Goal: Navigation & Orientation: Locate item on page

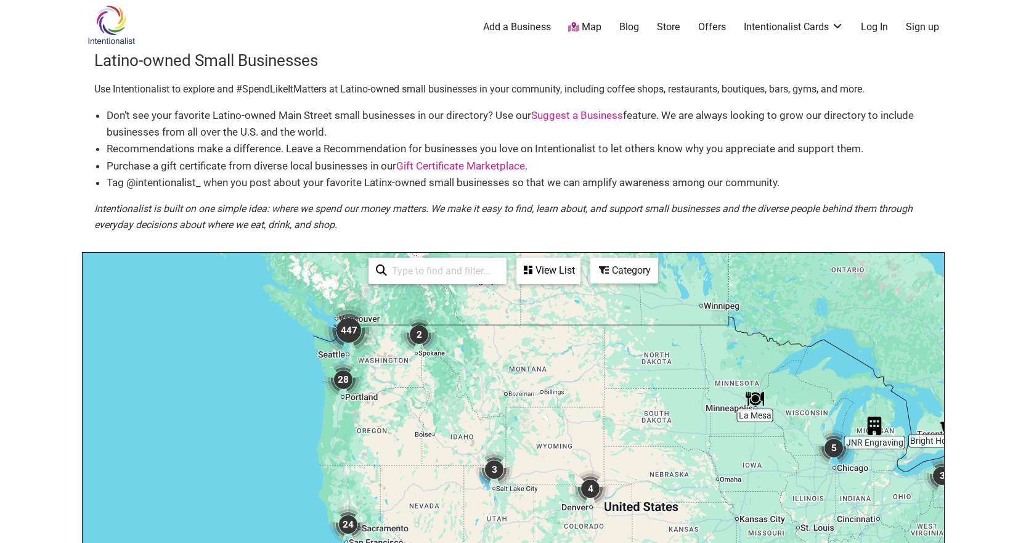
drag, startPoint x: 190, startPoint y: 312, endPoint x: 340, endPoint y: 361, distance: 156.9
click at [373, 357] on div "To navigate, press the arrow keys." at bounding box center [514, 493] width 862 height 480
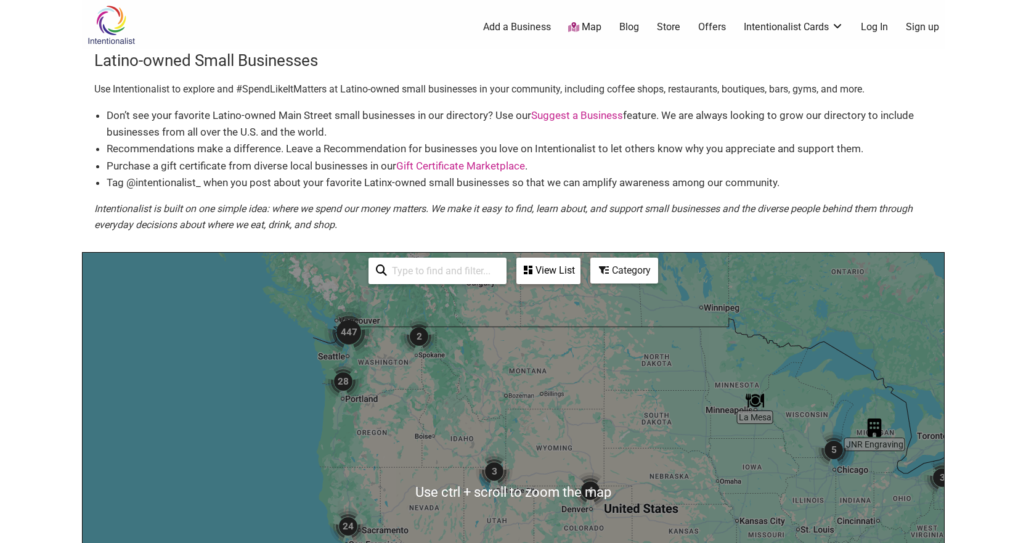
click at [353, 344] on img "447" at bounding box center [348, 332] width 49 height 49
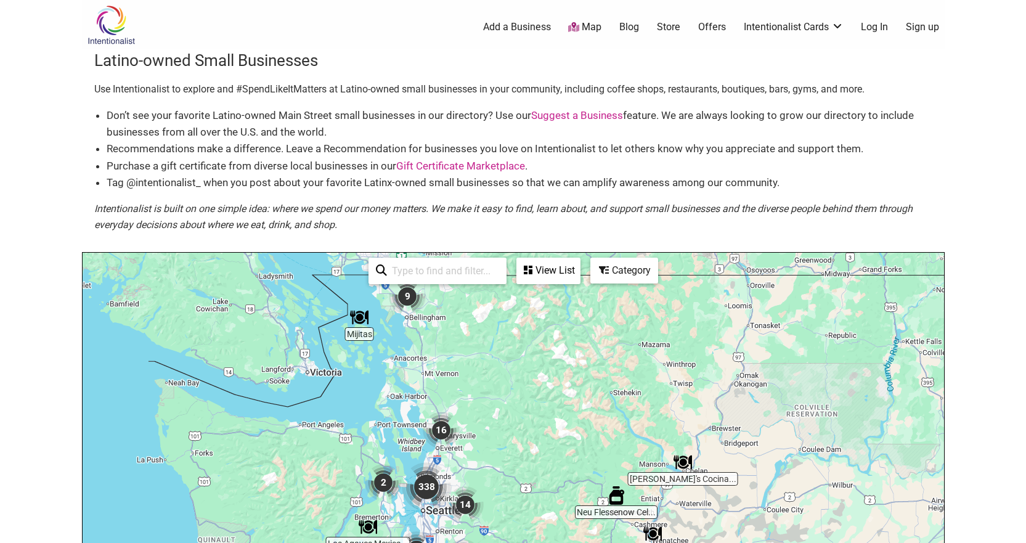
drag, startPoint x: 410, startPoint y: 447, endPoint x: 398, endPoint y: 405, distance: 43.9
click at [398, 405] on div "To navigate, press the arrow keys." at bounding box center [514, 493] width 862 height 480
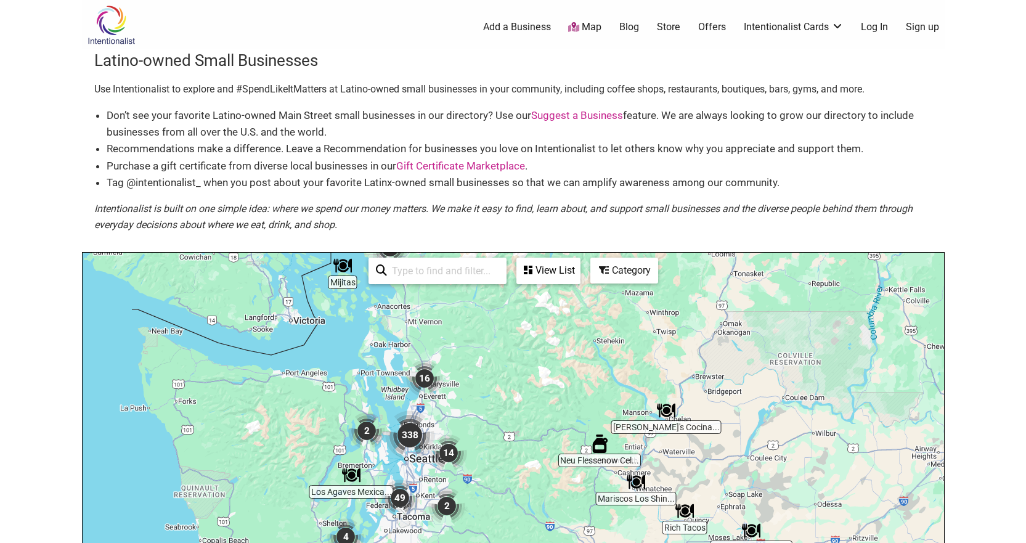
click at [409, 435] on img "338" at bounding box center [409, 434] width 49 height 49
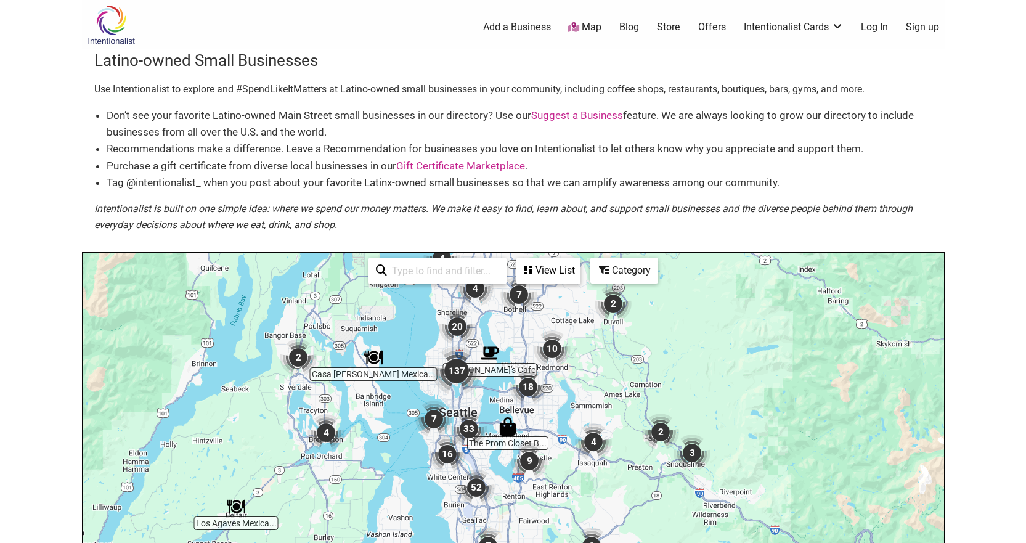
drag, startPoint x: 473, startPoint y: 444, endPoint x: 402, endPoint y: 345, distance: 121.6
click at [402, 345] on div "To navigate, press the arrow keys." at bounding box center [514, 493] width 862 height 480
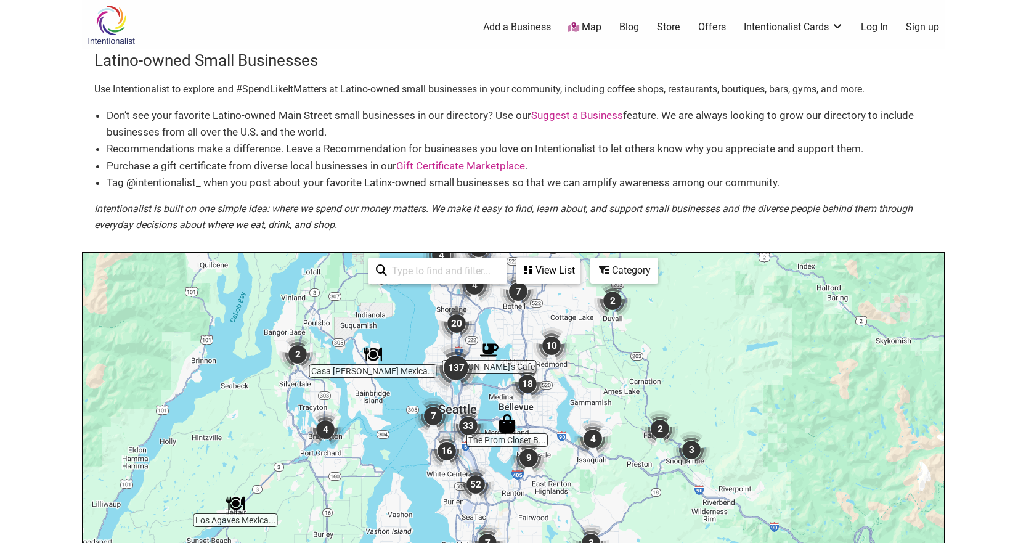
click at [458, 363] on img "137" at bounding box center [455, 367] width 49 height 49
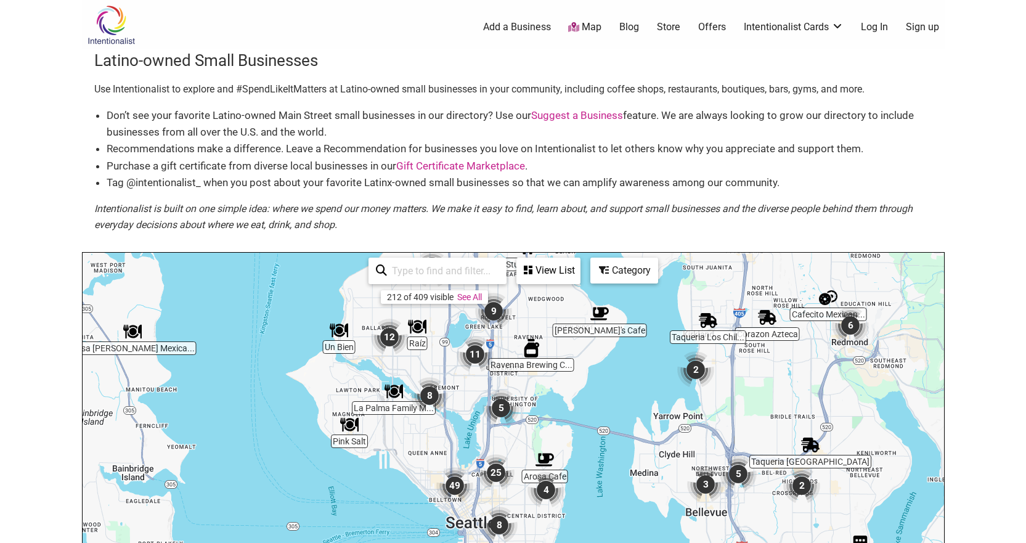
drag, startPoint x: 515, startPoint y: 412, endPoint x: 426, endPoint y: 342, distance: 112.8
click at [426, 342] on div "To navigate, press the arrow keys." at bounding box center [514, 493] width 862 height 480
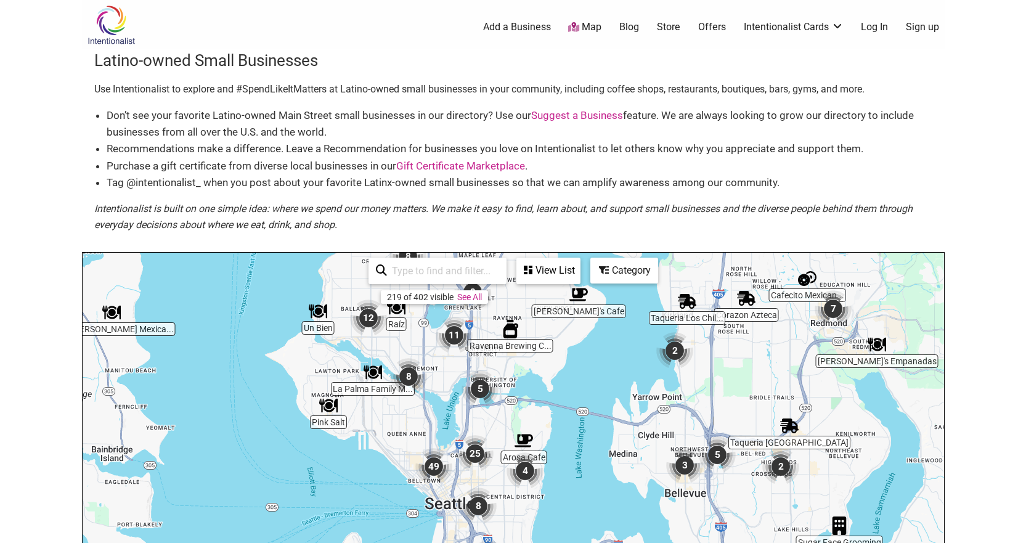
click at [477, 453] on img "25" at bounding box center [475, 453] width 37 height 37
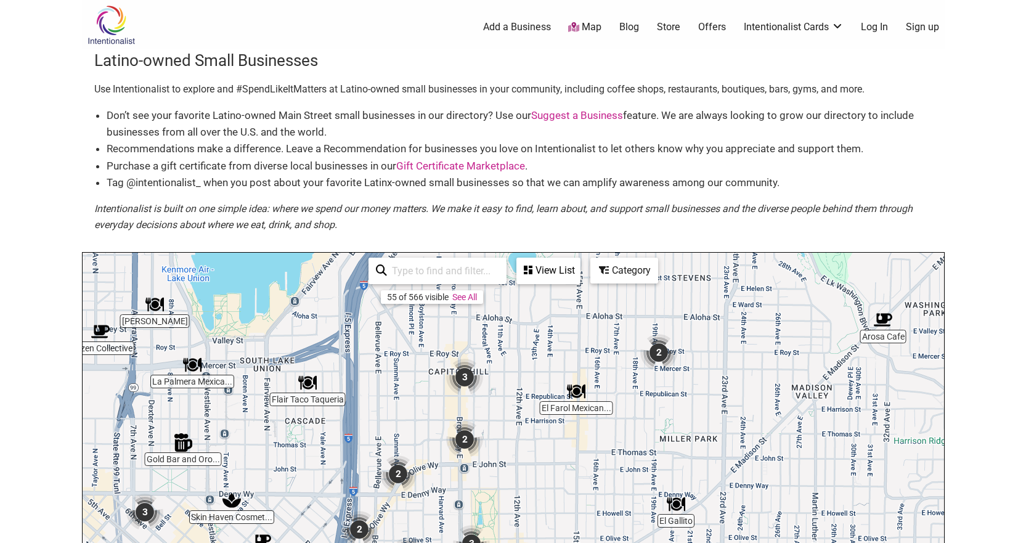
click at [462, 438] on img "2" at bounding box center [464, 439] width 37 height 37
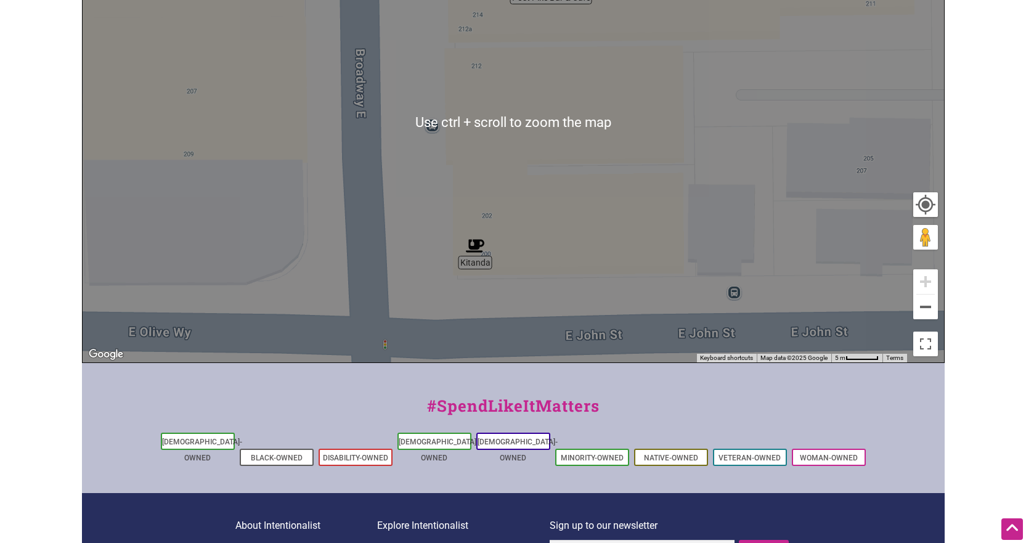
scroll to position [185, 0]
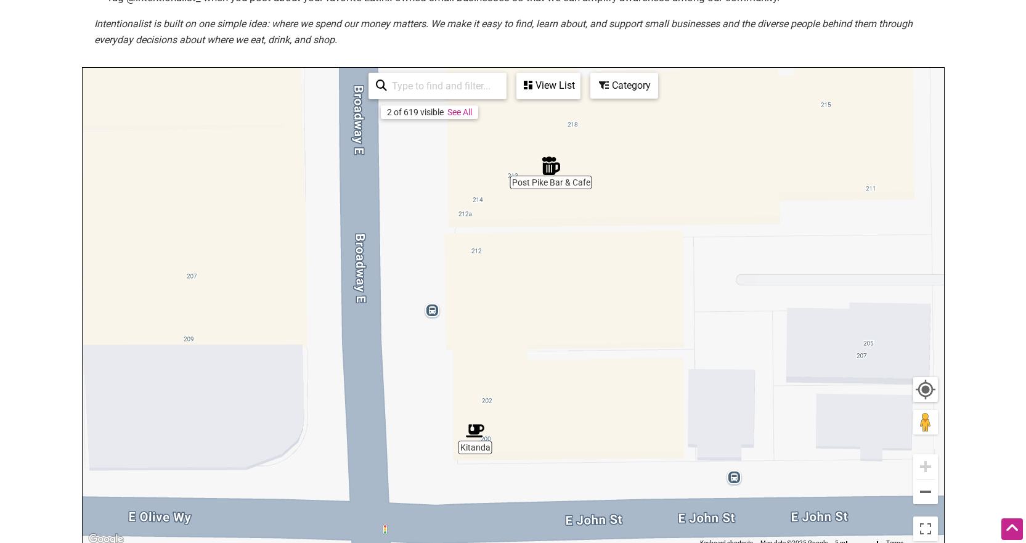
click at [940, 491] on div "To navigate, press the arrow keys." at bounding box center [514, 308] width 862 height 480
click at [927, 491] on button "Zoom out" at bounding box center [925, 492] width 25 height 25
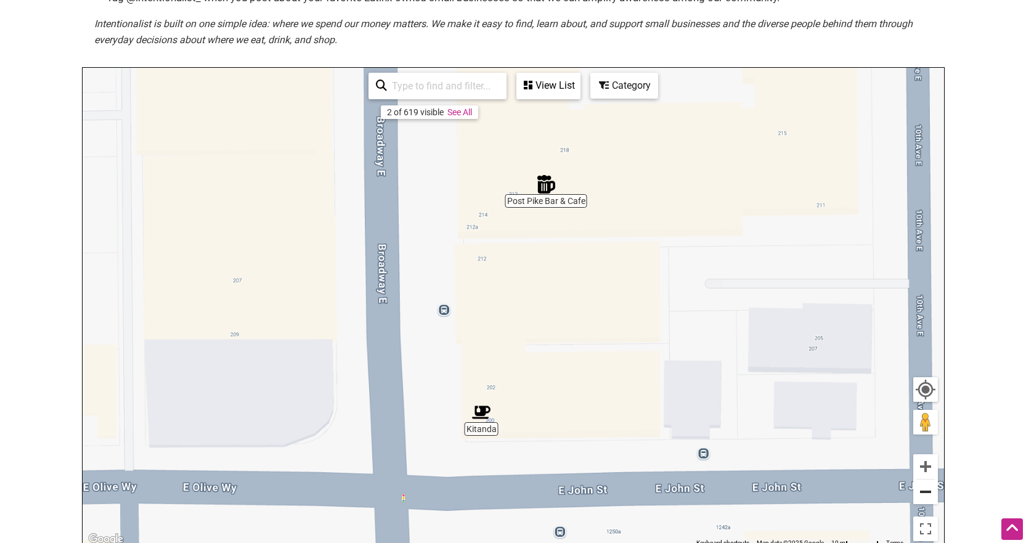
click at [927, 491] on button "Zoom out" at bounding box center [925, 492] width 25 height 25
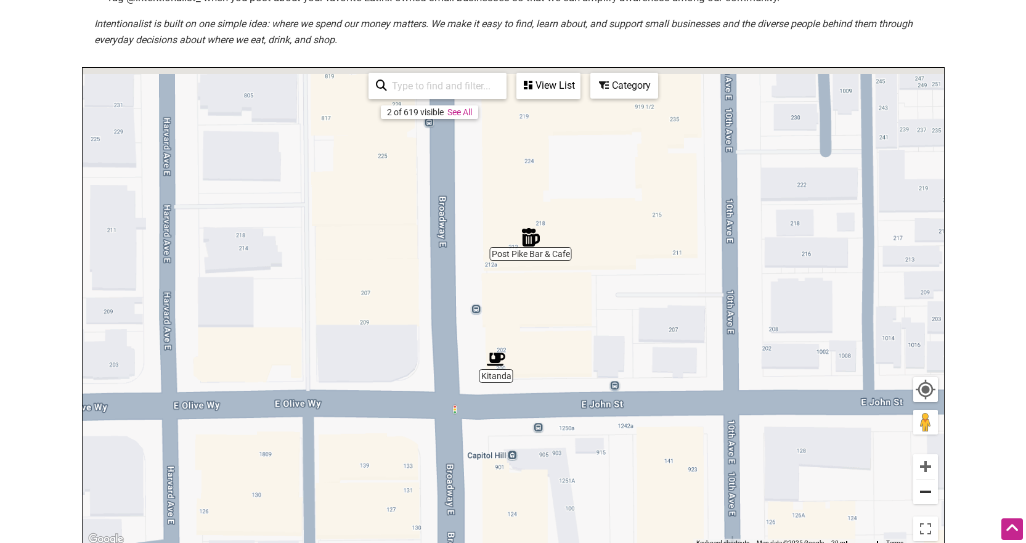
click at [927, 491] on button "Zoom out" at bounding box center [925, 492] width 25 height 25
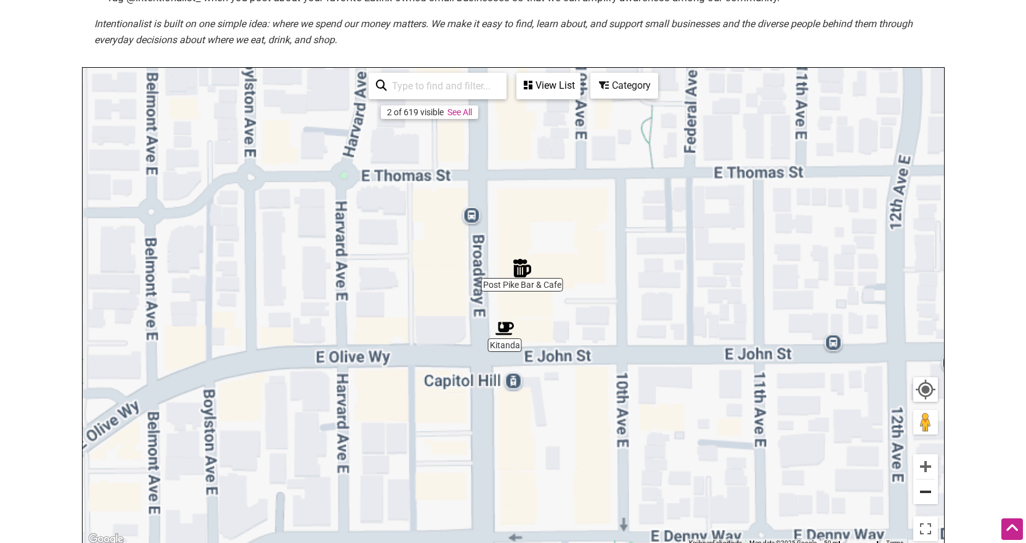
click at [927, 491] on button "Zoom out" at bounding box center [925, 492] width 25 height 25
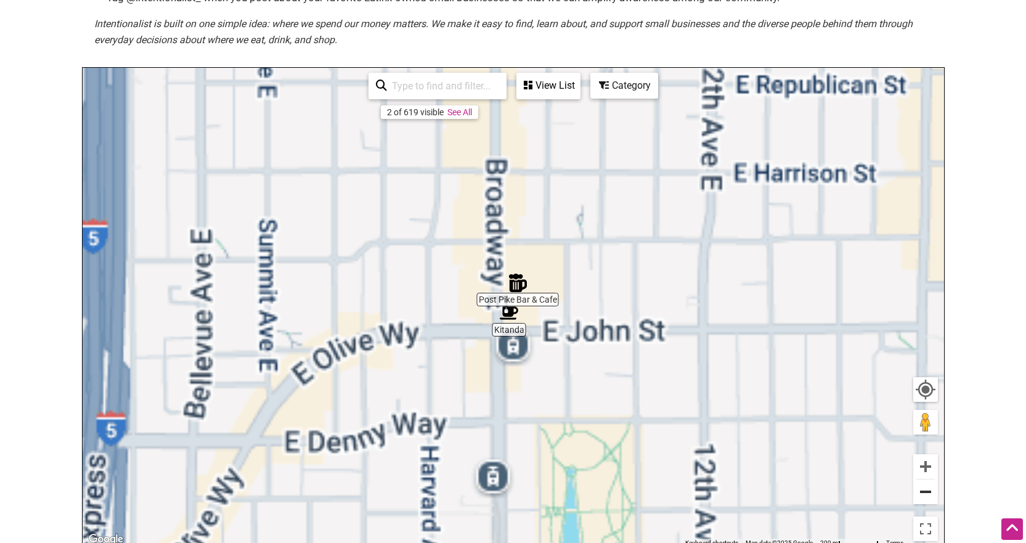
click at [927, 491] on button "Zoom out" at bounding box center [925, 492] width 25 height 25
click at [926, 491] on button "Zoom out" at bounding box center [925, 492] width 25 height 25
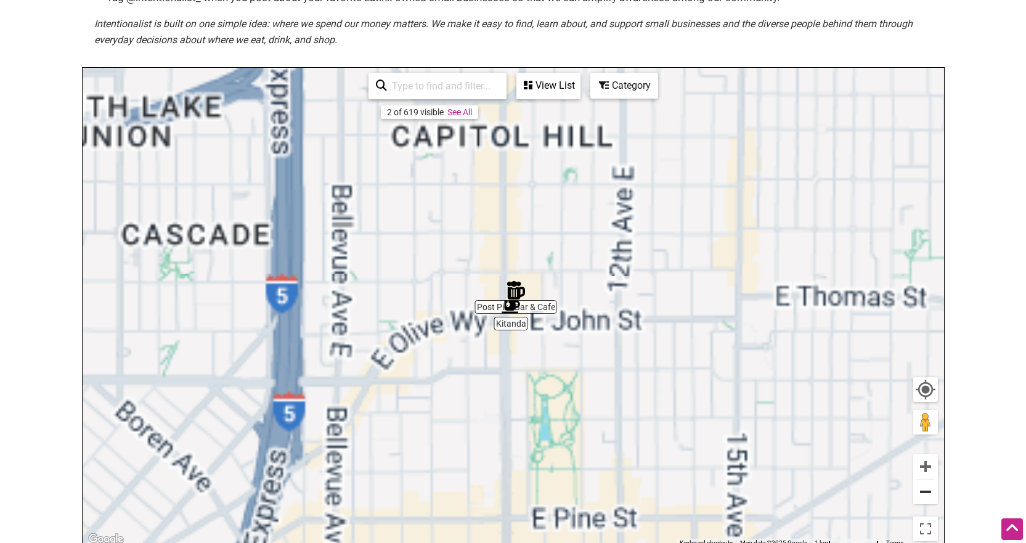
click at [925, 491] on button "Zoom out" at bounding box center [925, 492] width 25 height 25
click at [923, 490] on button "Zoom out" at bounding box center [925, 492] width 25 height 25
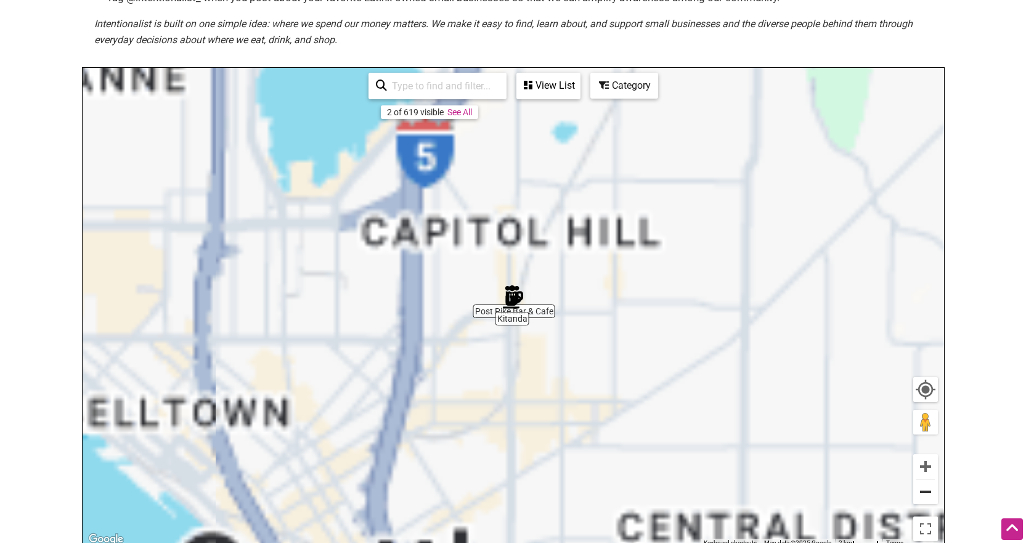
click at [923, 490] on button "Zoom out" at bounding box center [925, 492] width 25 height 25
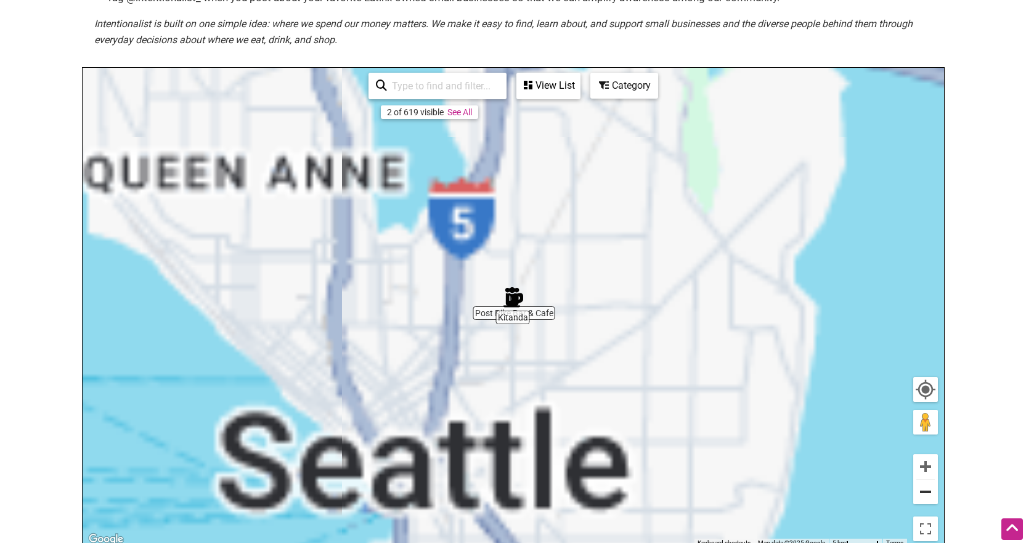
click at [921, 489] on button "Zoom out" at bounding box center [925, 492] width 25 height 25
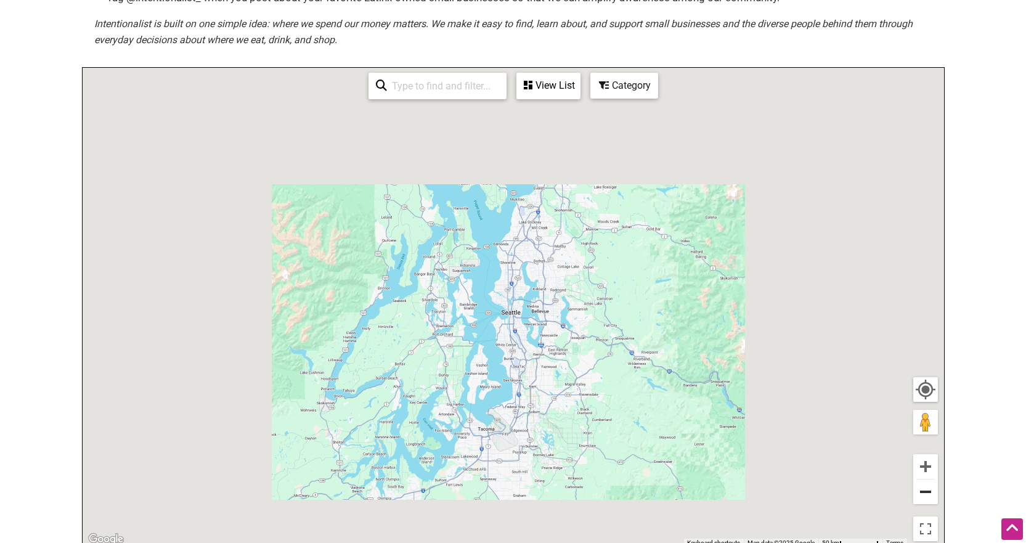
click at [920, 489] on button "Zoom out" at bounding box center [925, 492] width 25 height 25
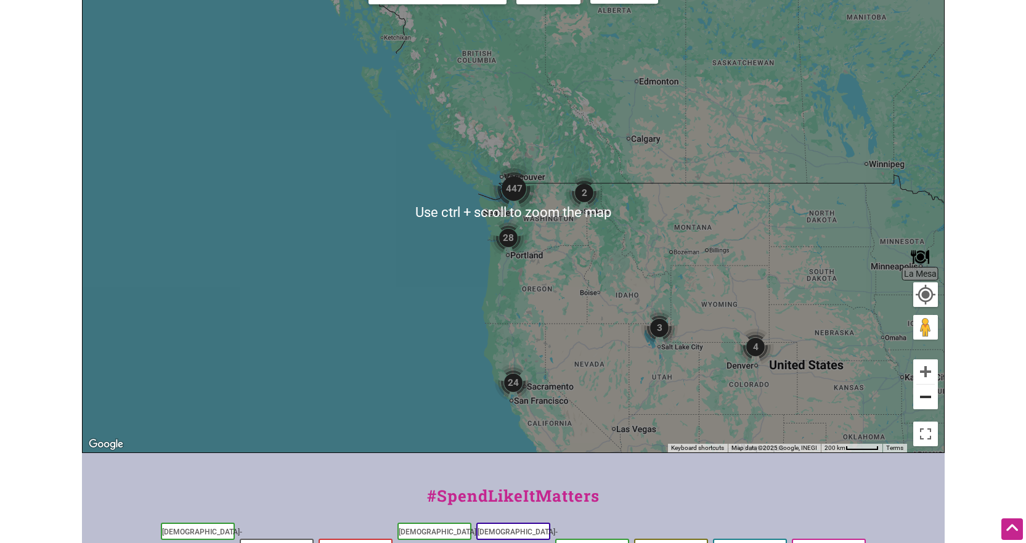
scroll to position [370, 0]
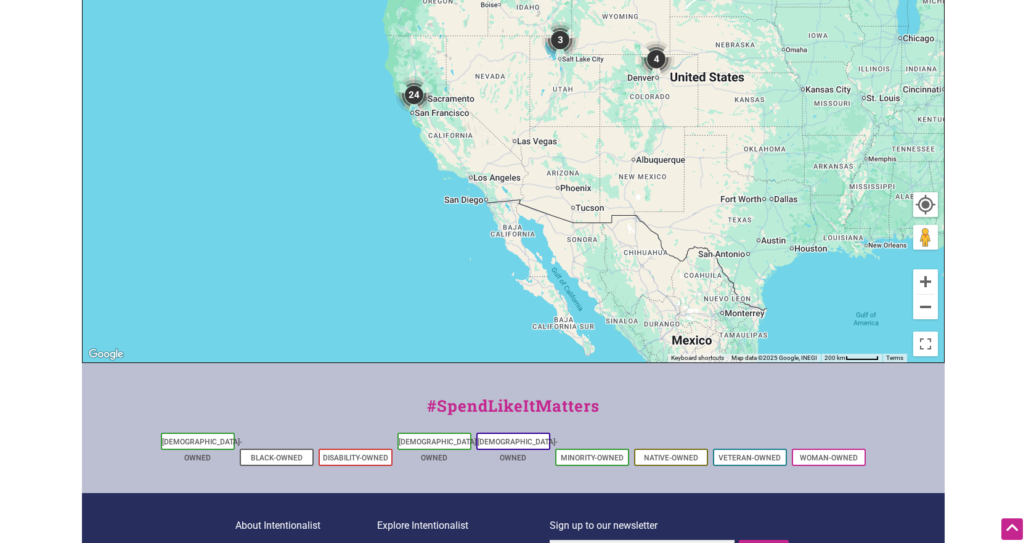
drag, startPoint x: 585, startPoint y: 315, endPoint x: 483, endPoint y: 108, distance: 230.2
click at [483, 108] on div "To navigate, press the arrow keys." at bounding box center [514, 123] width 862 height 480
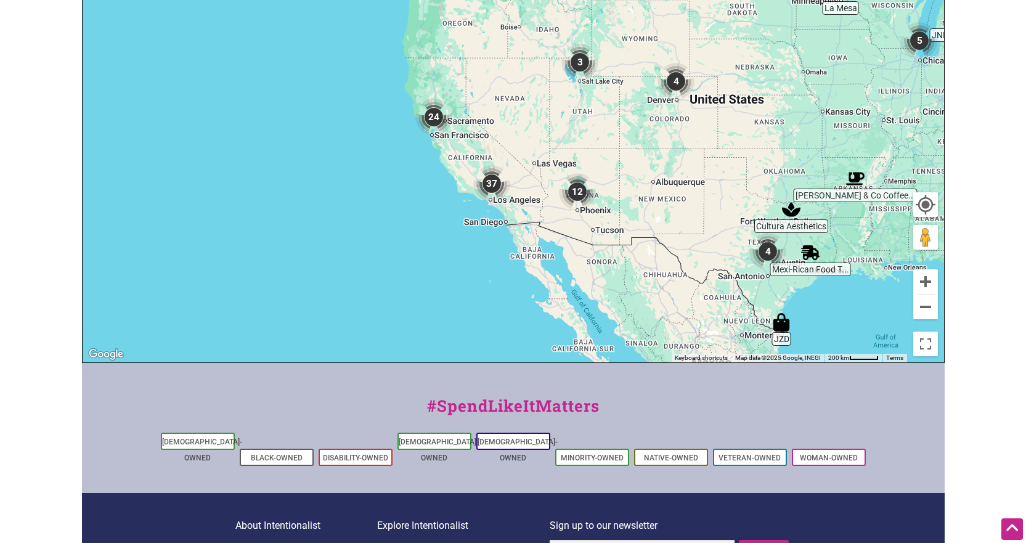
drag, startPoint x: 483, startPoint y: 109, endPoint x: 505, endPoint y: 157, distance: 52.4
click at [505, 144] on div "To navigate, press the arrow keys." at bounding box center [514, 123] width 862 height 480
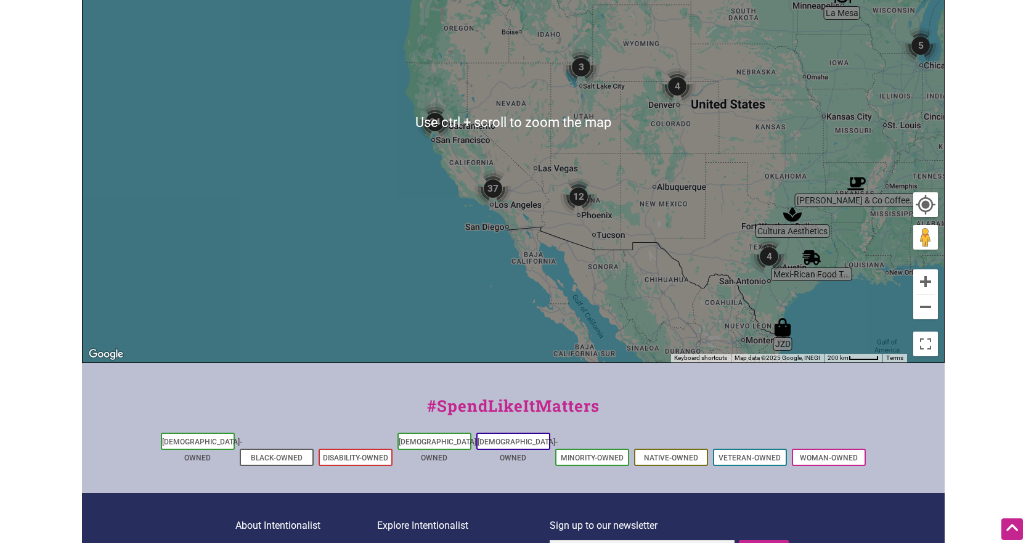
click at [495, 202] on img "37" at bounding box center [493, 188] width 37 height 37
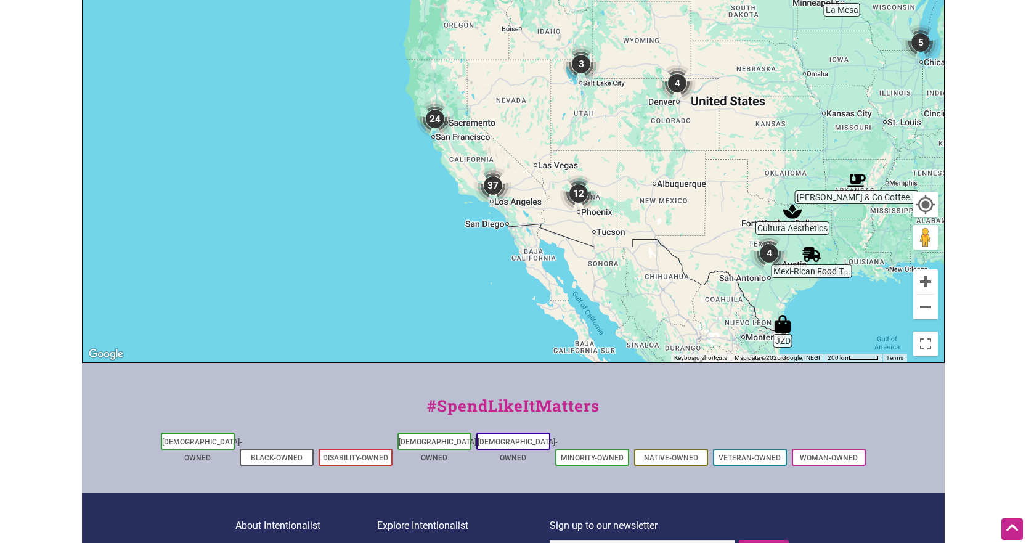
click at [496, 190] on img "37" at bounding box center [493, 185] width 37 height 37
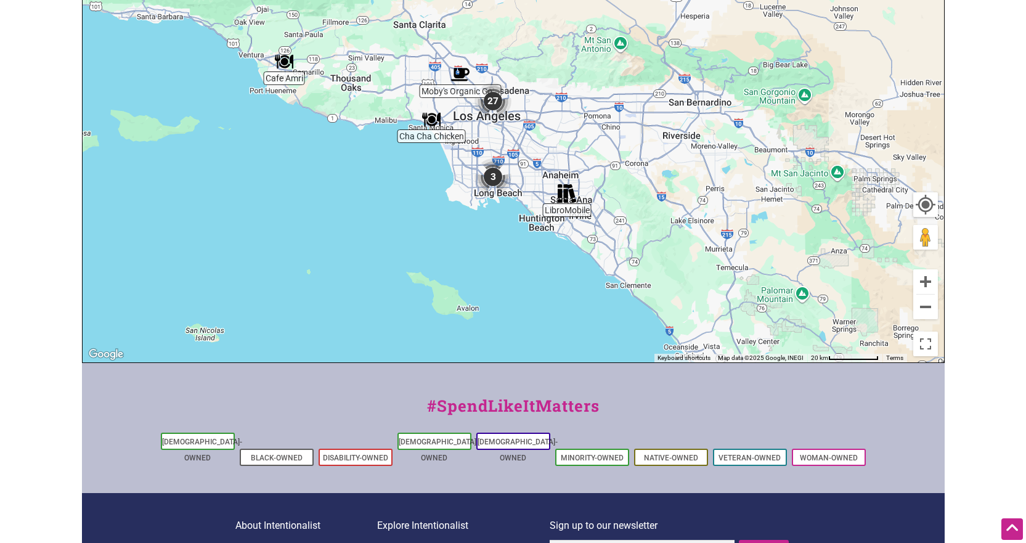
drag, startPoint x: 500, startPoint y: 121, endPoint x: 504, endPoint y: 285, distance: 163.4
click at [504, 285] on div "To navigate, press the arrow keys." at bounding box center [514, 123] width 862 height 480
click at [926, 303] on button "Zoom out" at bounding box center [925, 307] width 25 height 25
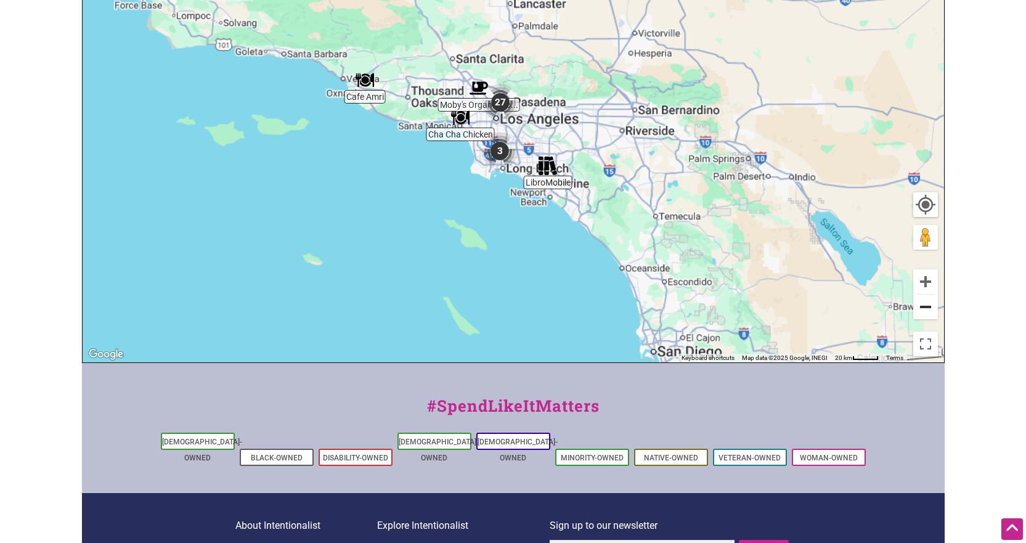
click at [926, 303] on button "Zoom out" at bounding box center [925, 307] width 25 height 25
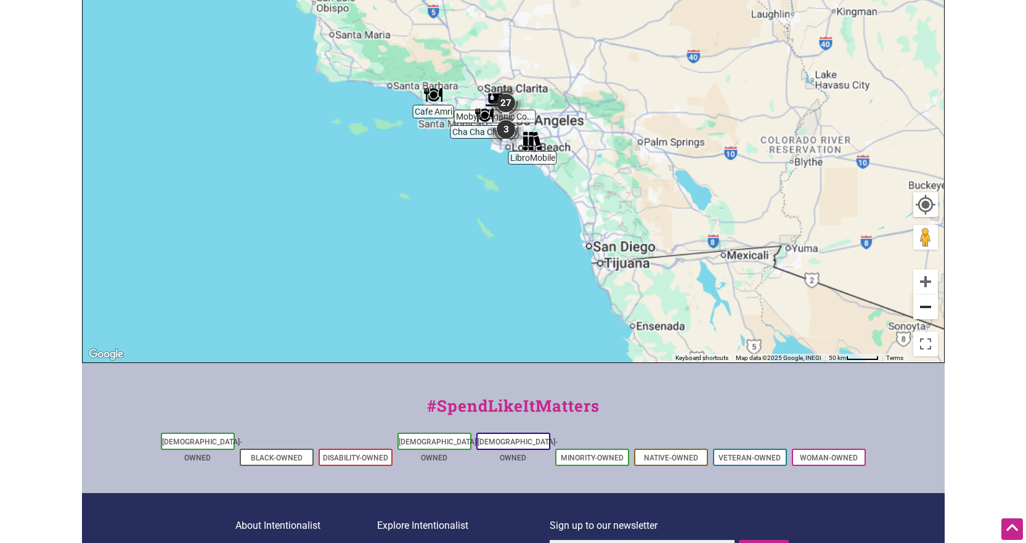
click at [926, 303] on button "Zoom out" at bounding box center [925, 307] width 25 height 25
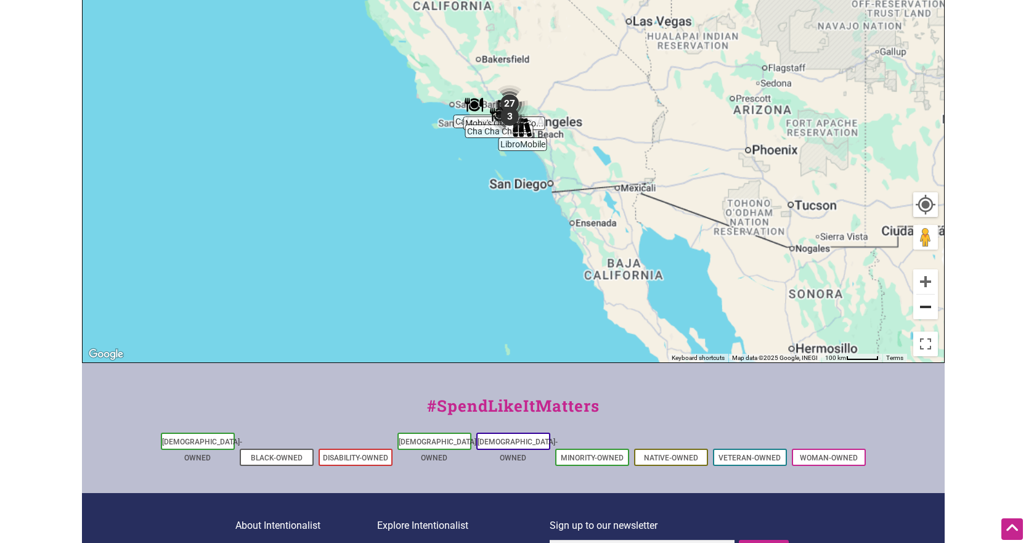
click at [926, 303] on button "Zoom out" at bounding box center [925, 307] width 25 height 25
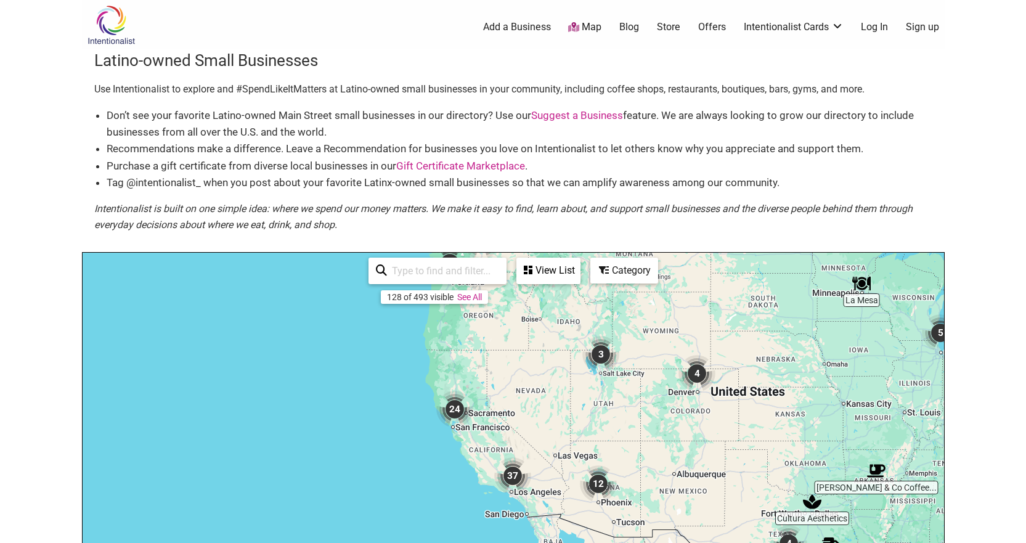
scroll to position [185, 0]
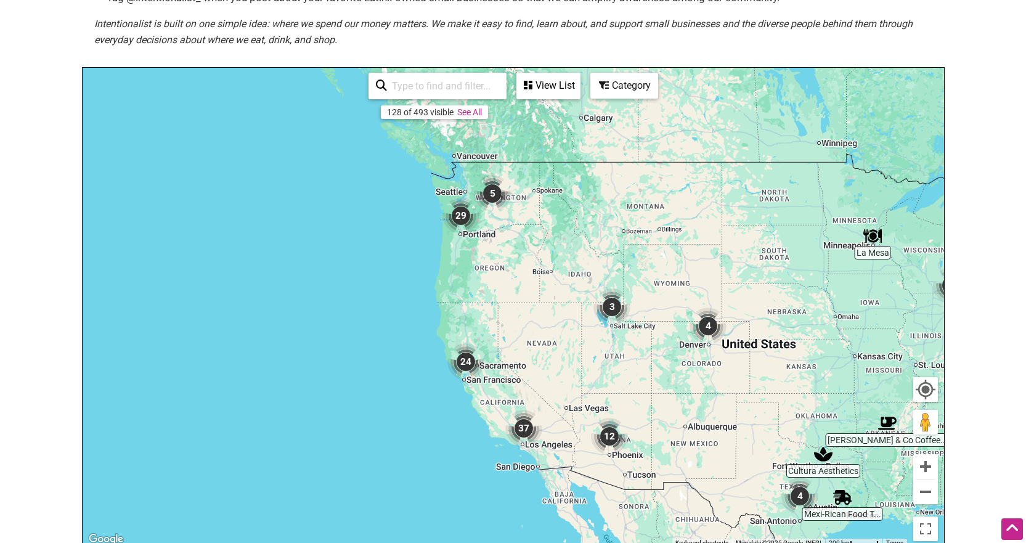
drag, startPoint x: 708, startPoint y: 213, endPoint x: 708, endPoint y: 376, distance: 162.7
click at [711, 376] on div "To navigate, press the arrow keys." at bounding box center [514, 308] width 862 height 480
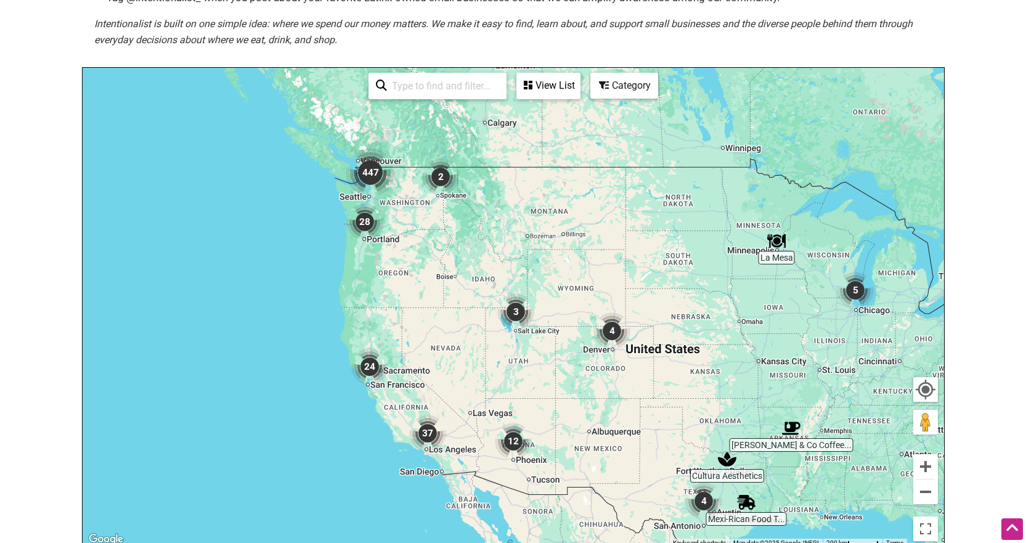
drag, startPoint x: 506, startPoint y: 271, endPoint x: 420, endPoint y: 248, distance: 89.2
click at [420, 248] on div "To navigate, press the arrow keys." at bounding box center [514, 308] width 862 height 480
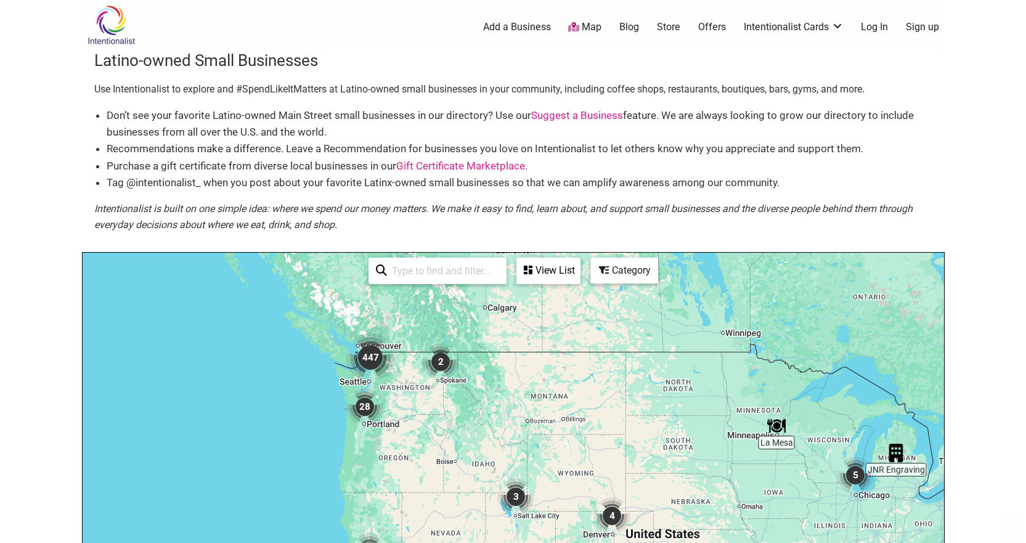
scroll to position [247, 0]
